Goal: Check status: Check status

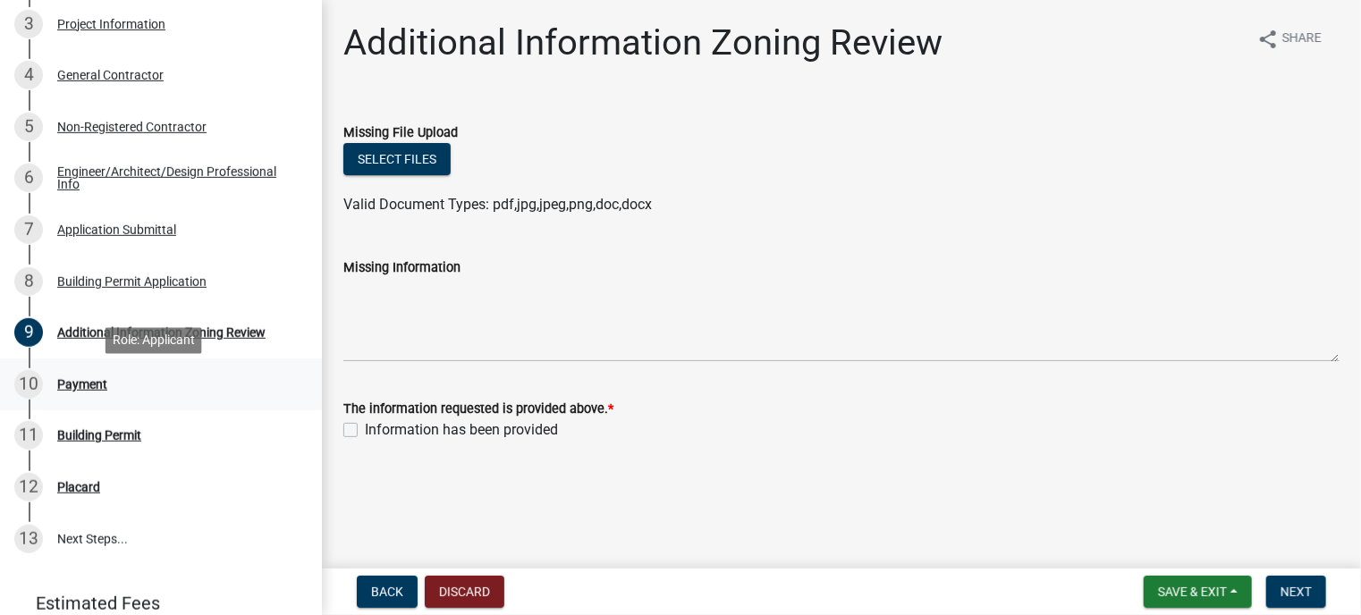
scroll to position [447, 0]
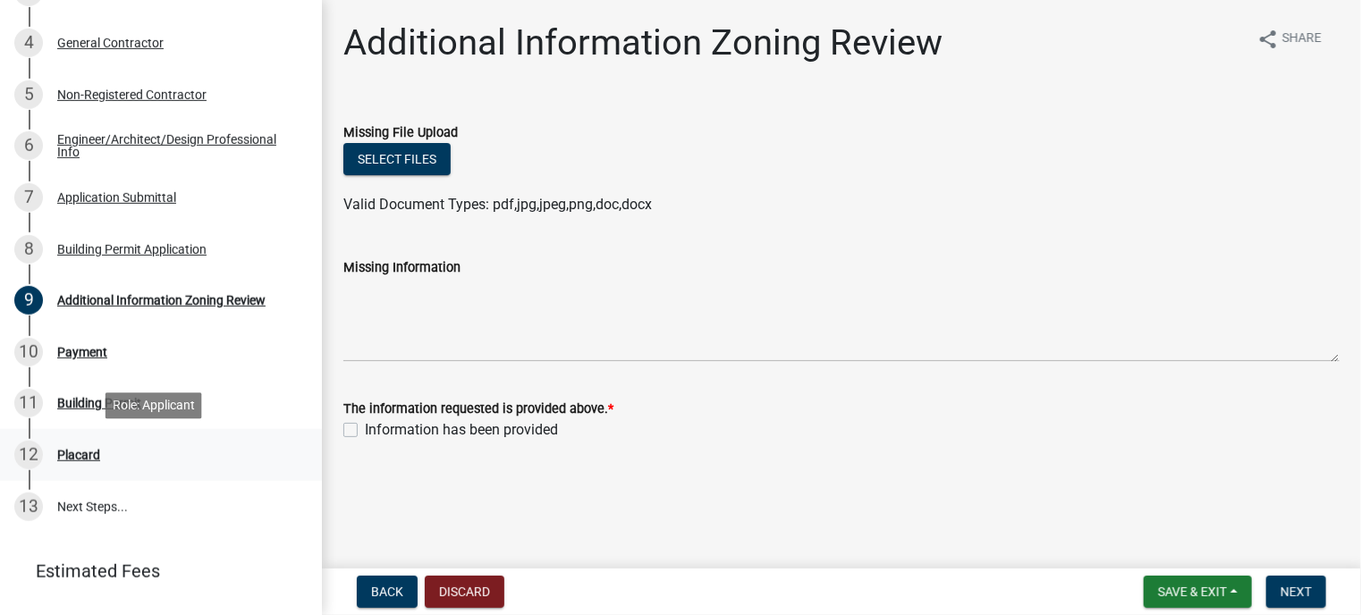
click at [73, 458] on div "Placard" at bounding box center [78, 455] width 43 height 13
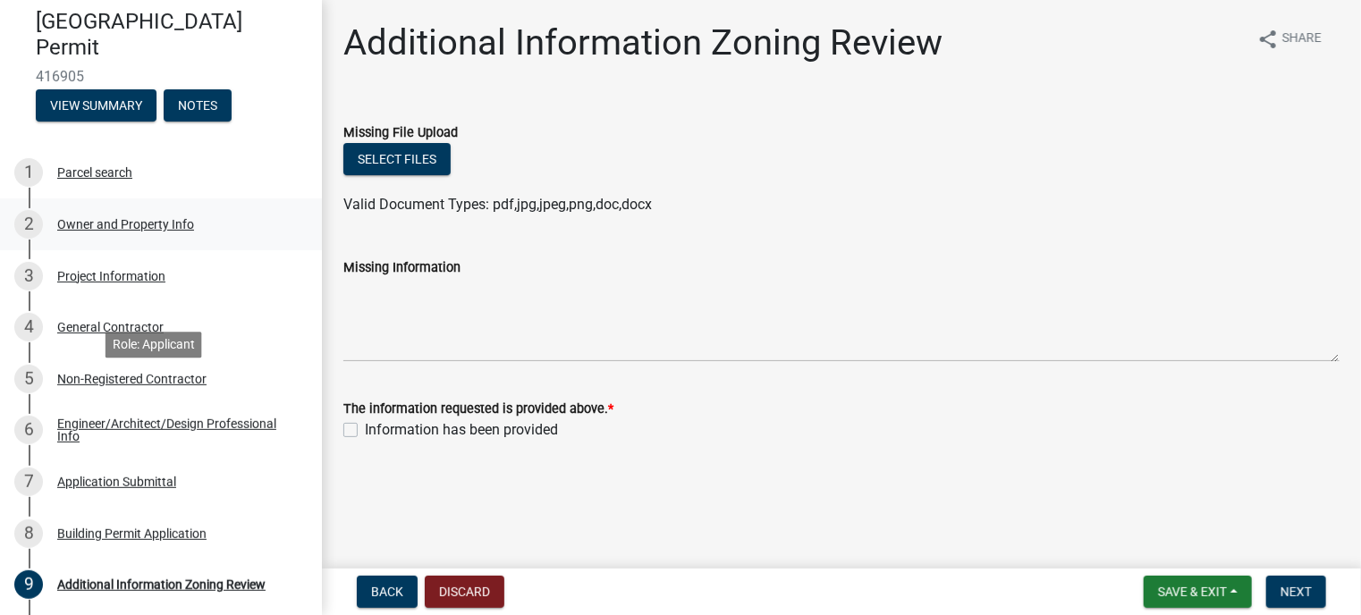
scroll to position [0, 0]
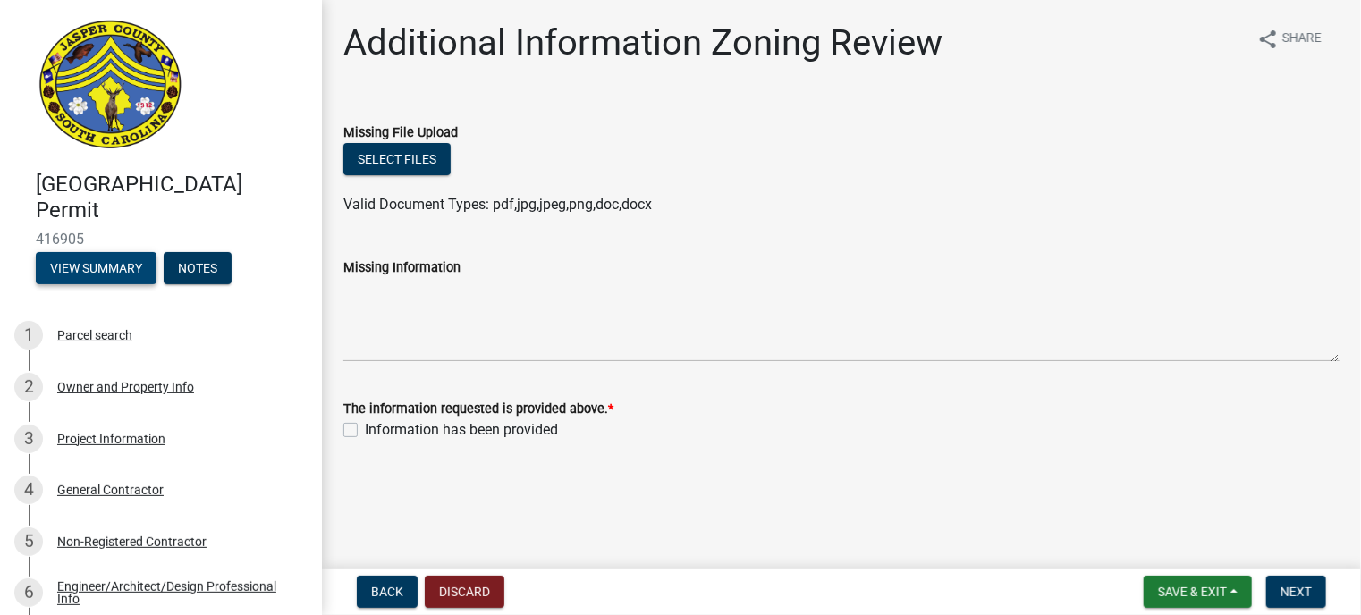
click at [134, 263] on button "View Summary" at bounding box center [96, 268] width 121 height 32
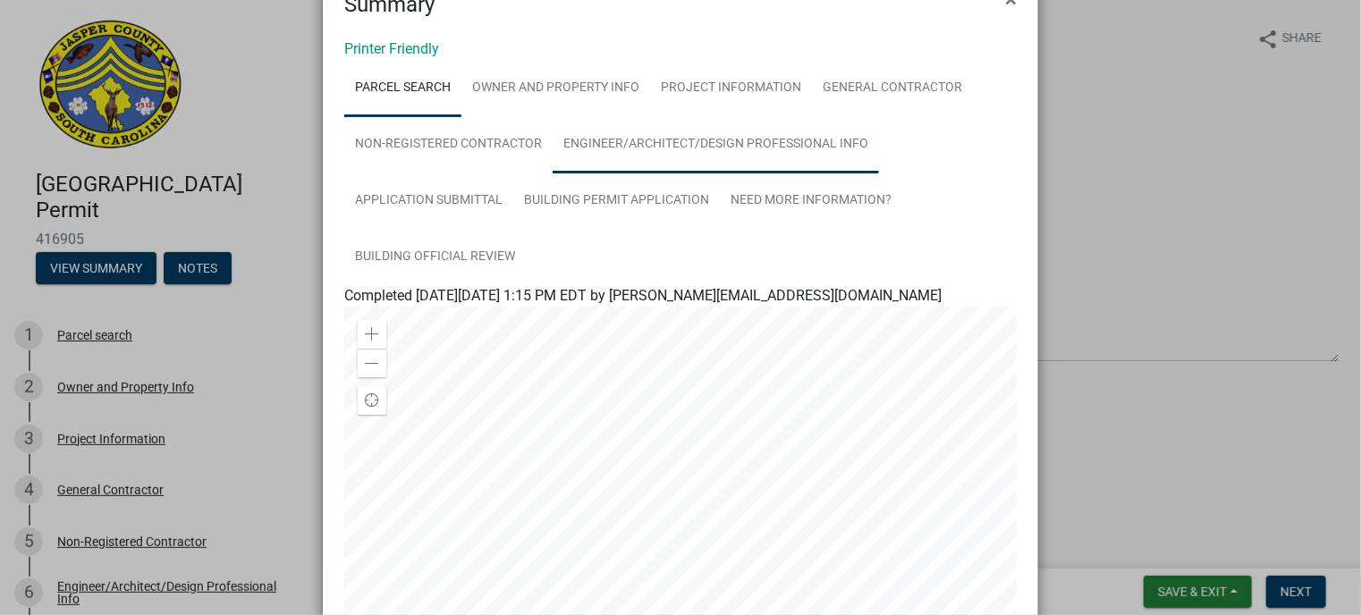
scroll to position [89, 0]
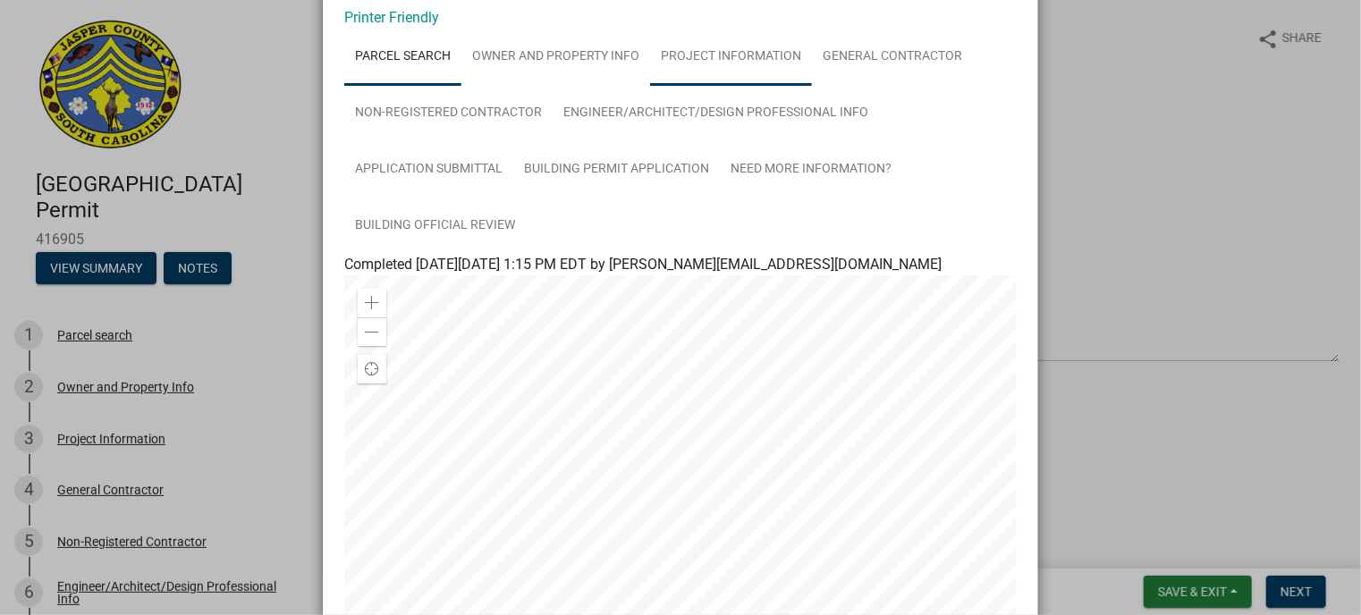
click at [719, 61] on link "Project Information" at bounding box center [731, 57] width 162 height 57
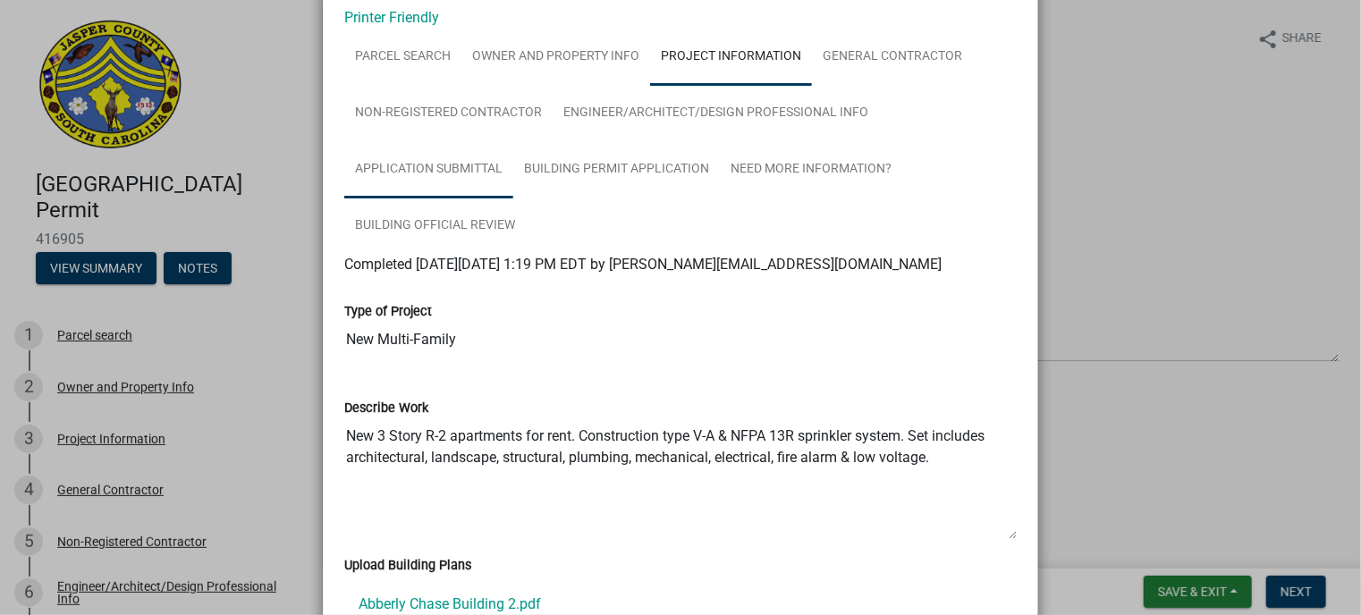
click at [468, 169] on link "Application Submittal" at bounding box center [428, 169] width 169 height 57
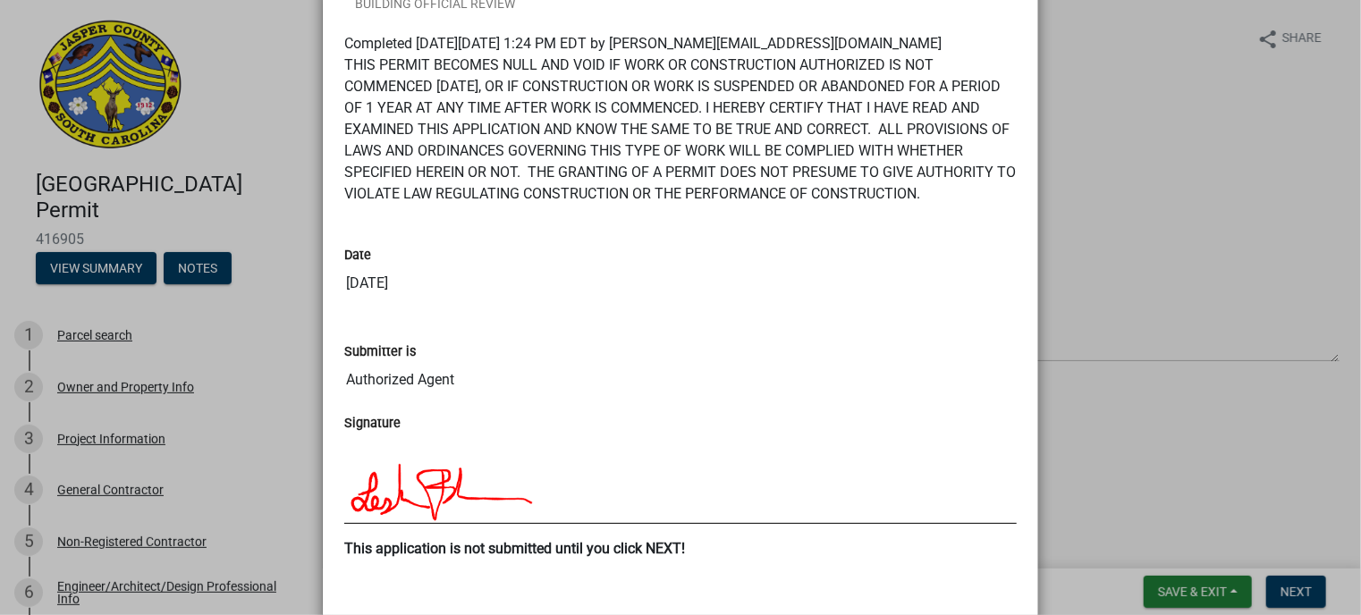
scroll to position [67, 0]
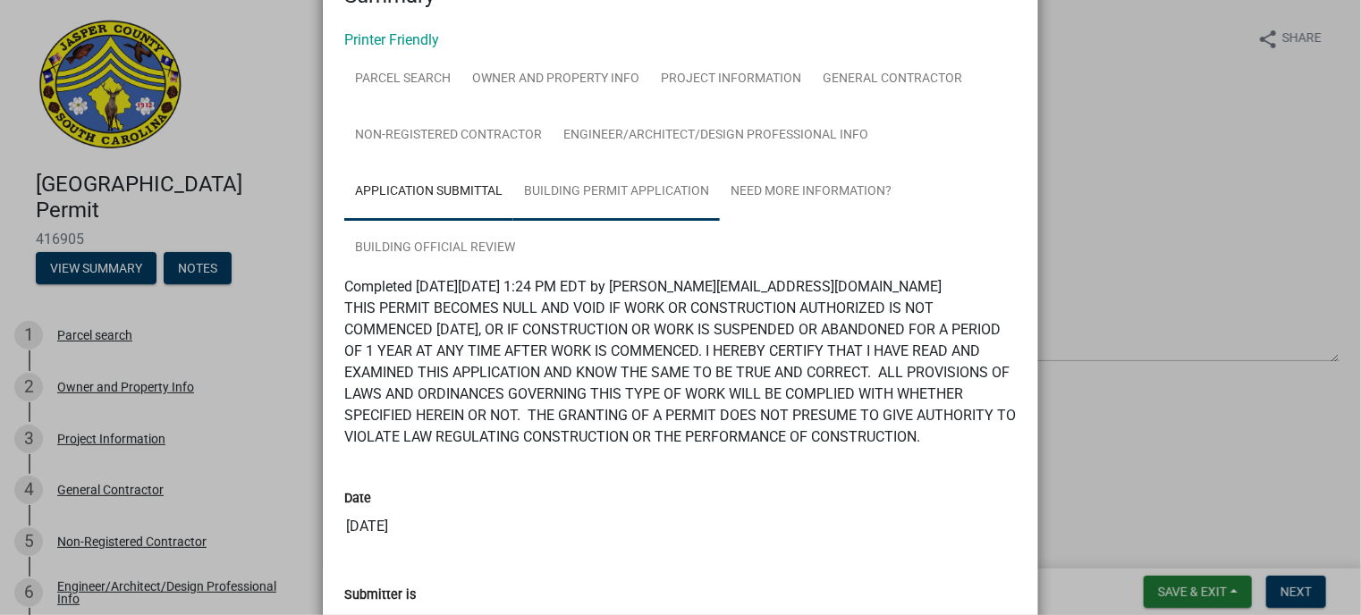
click at [627, 190] on link "Building Permit Application" at bounding box center [616, 192] width 206 height 57
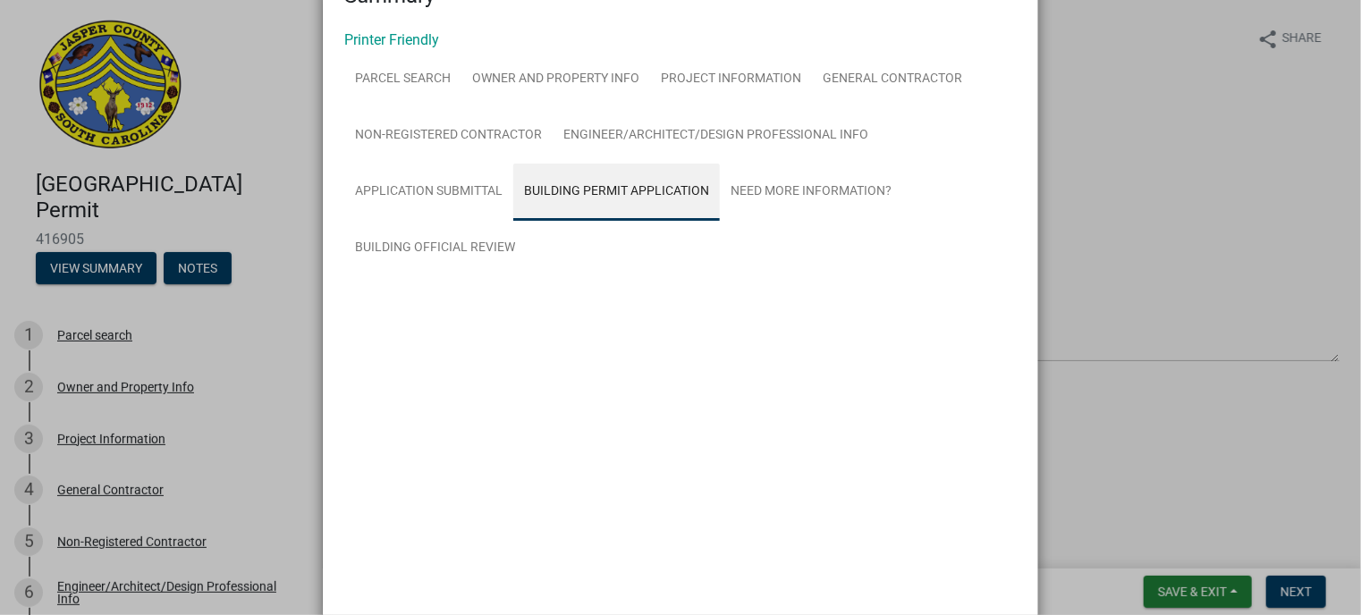
scroll to position [0, 0]
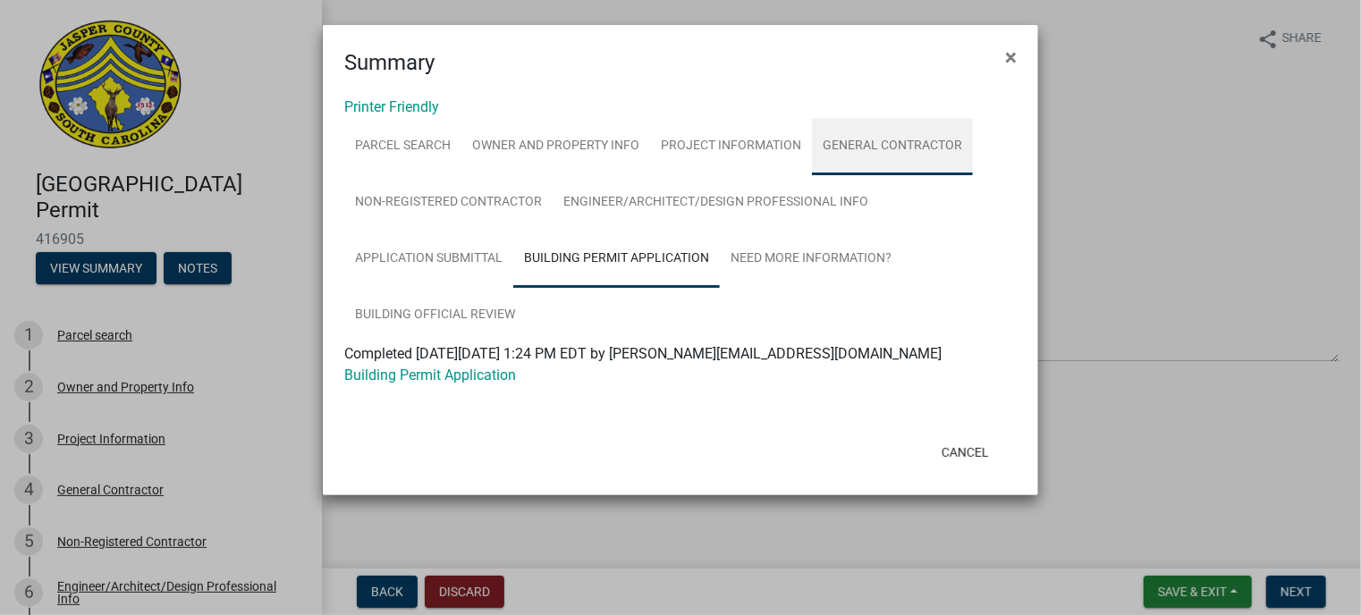
click at [855, 142] on link "General Contractor" at bounding box center [892, 146] width 161 height 57
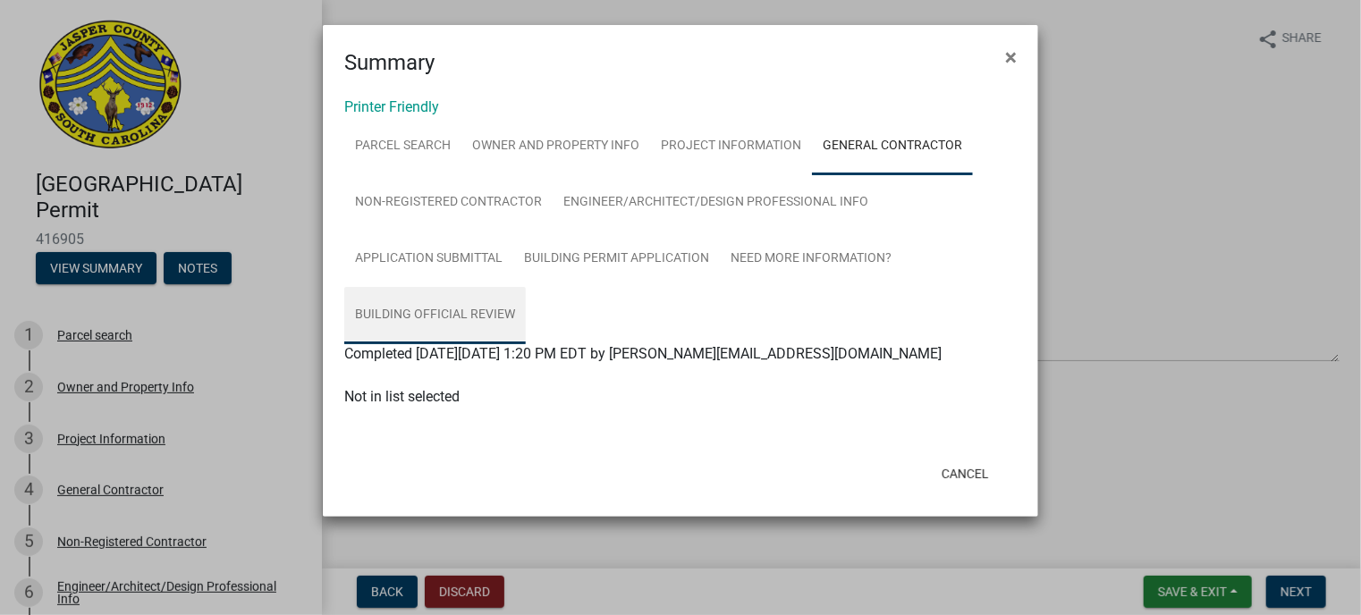
click at [433, 309] on link "Building Official Review" at bounding box center [434, 315] width 181 height 57
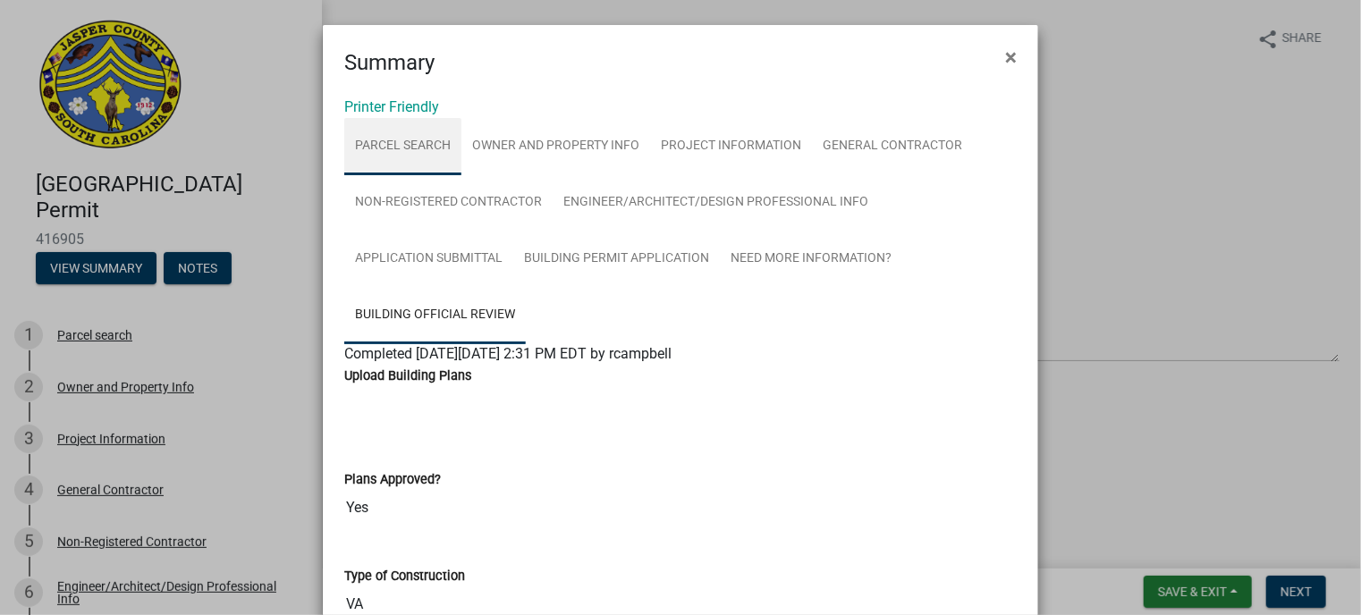
click at [410, 151] on link "Parcel search" at bounding box center [402, 146] width 117 height 57
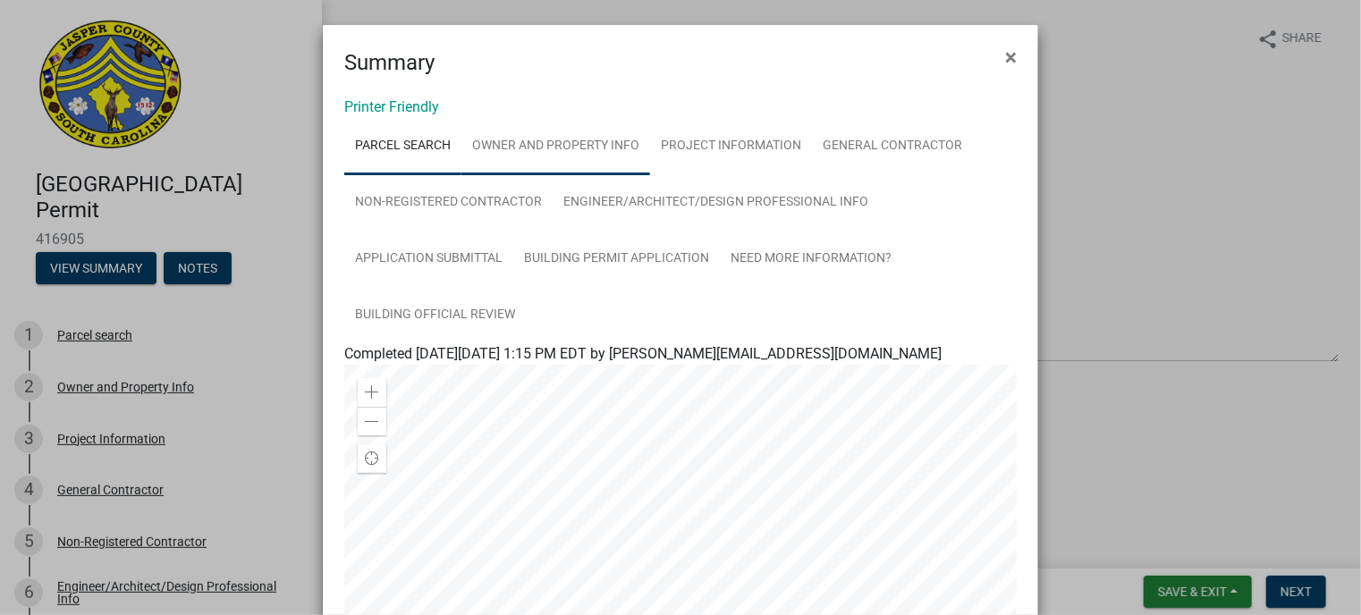
click at [538, 149] on link "Owner and Property Info" at bounding box center [555, 146] width 189 height 57
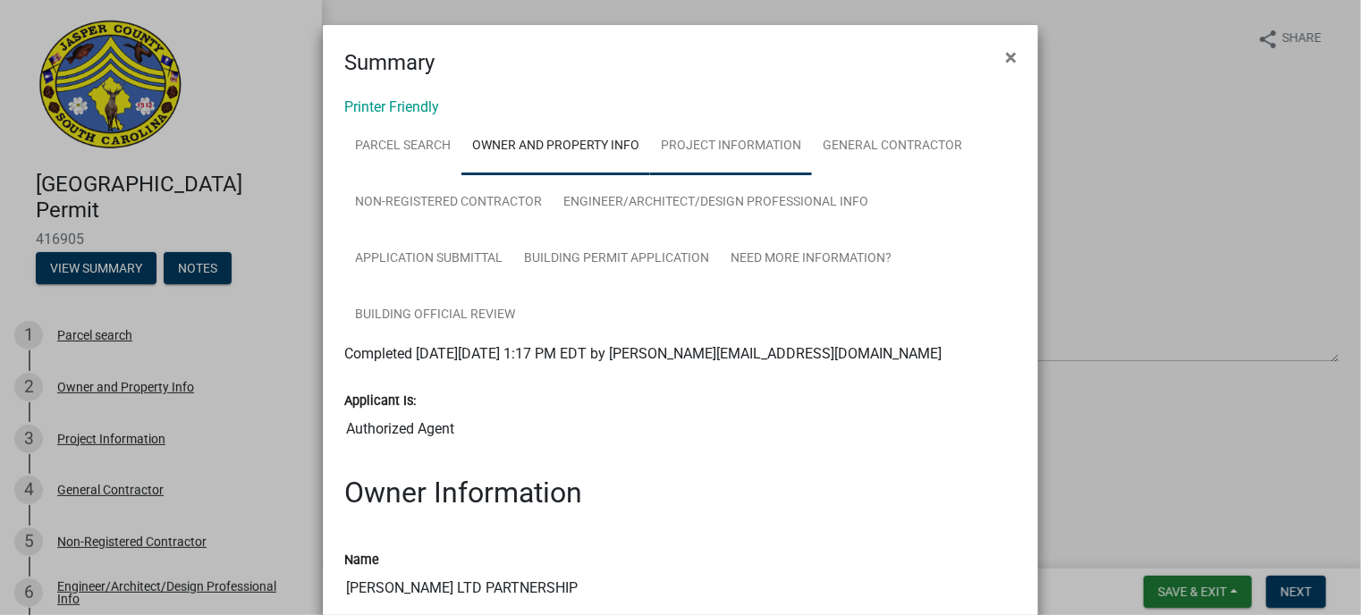
click at [704, 142] on link "Project Information" at bounding box center [731, 146] width 162 height 57
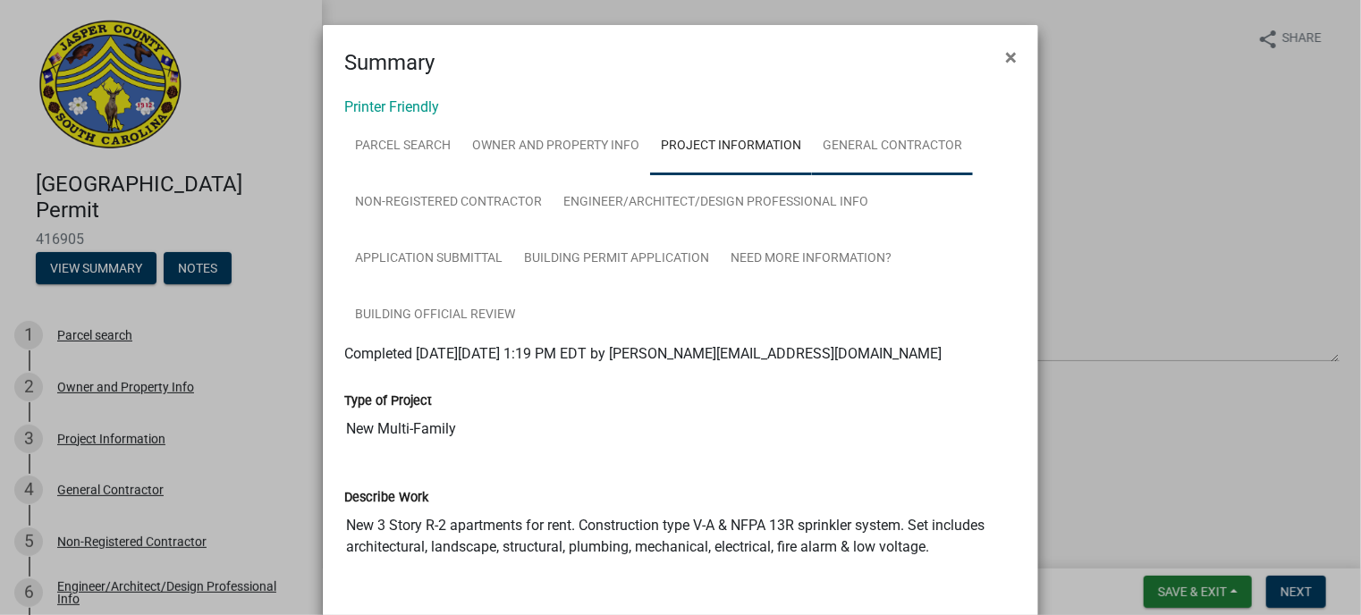
click at [908, 146] on link "General Contractor" at bounding box center [892, 146] width 161 height 57
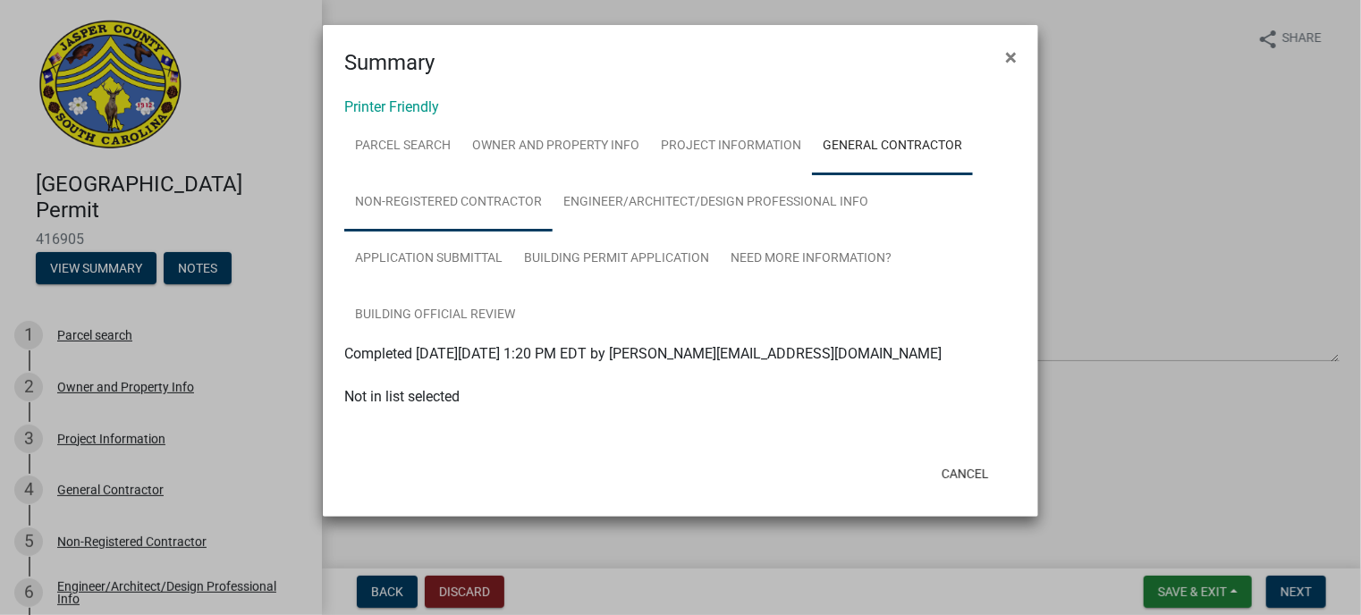
click at [484, 198] on link "Non-Registered Contractor" at bounding box center [448, 202] width 208 height 57
